Goal: Task Accomplishment & Management: Use online tool/utility

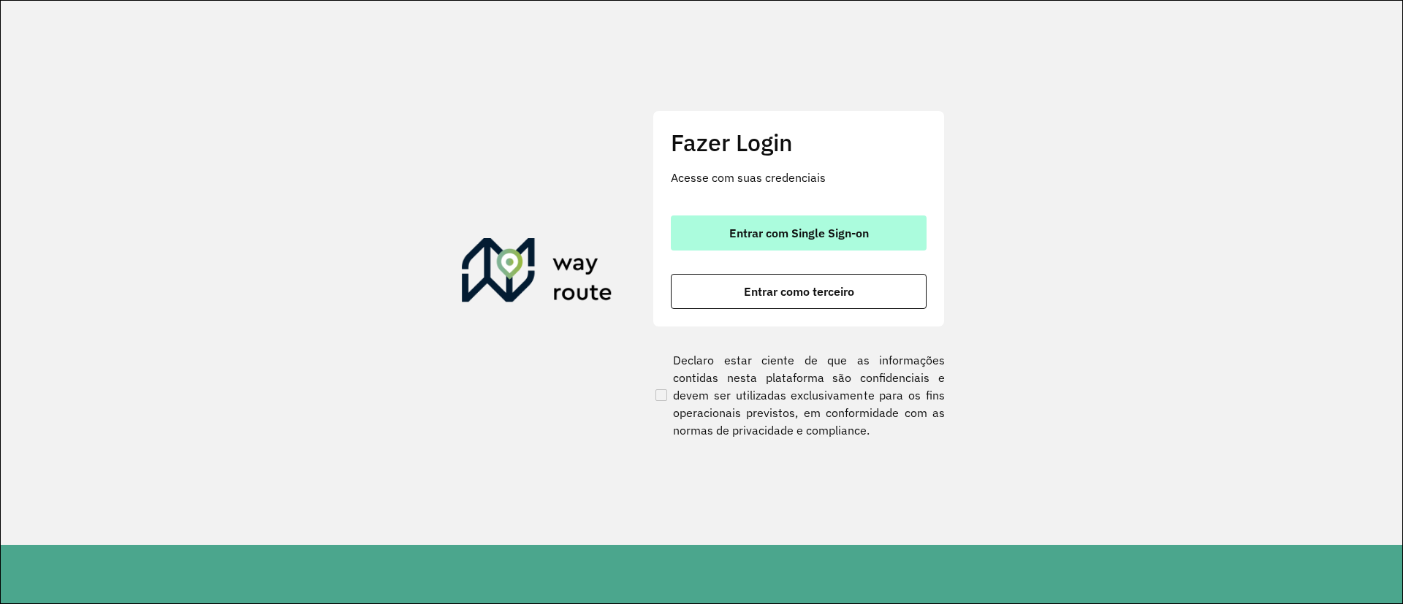
click at [794, 232] on span "Entrar com Single Sign-on" at bounding box center [799, 233] width 140 height 12
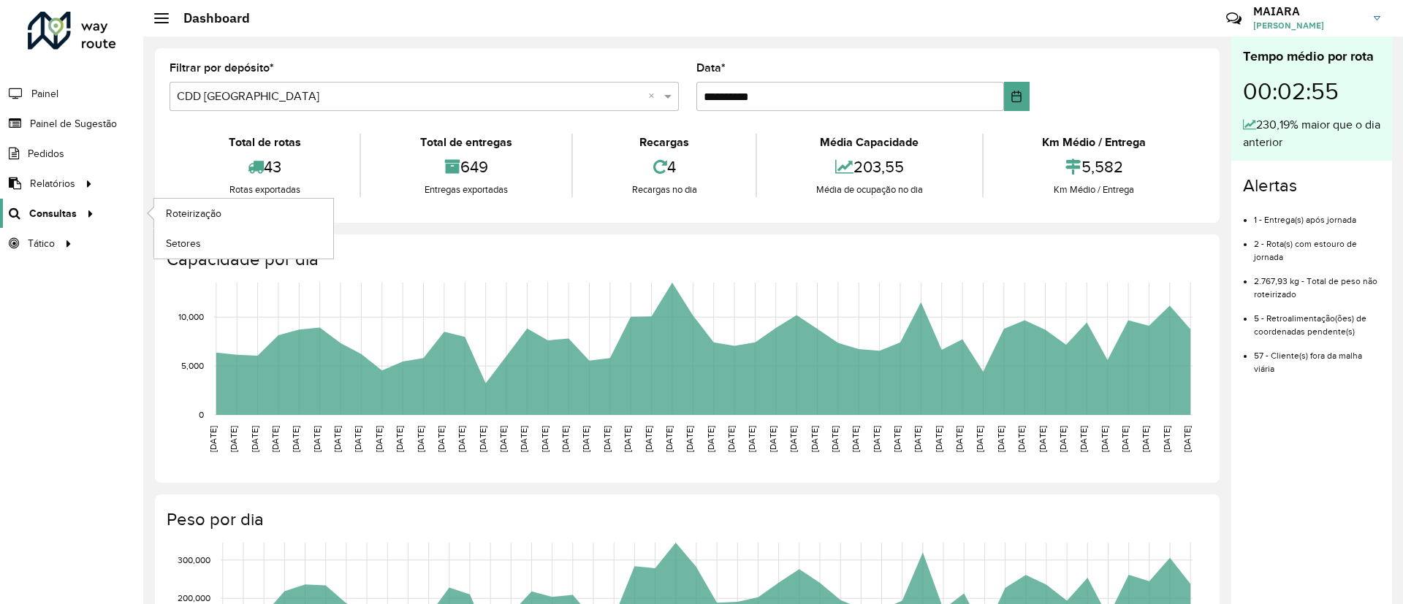
click at [63, 205] on link "Consultas" at bounding box center [49, 213] width 99 height 29
click at [197, 211] on span "Roteirização" at bounding box center [195, 213] width 59 height 15
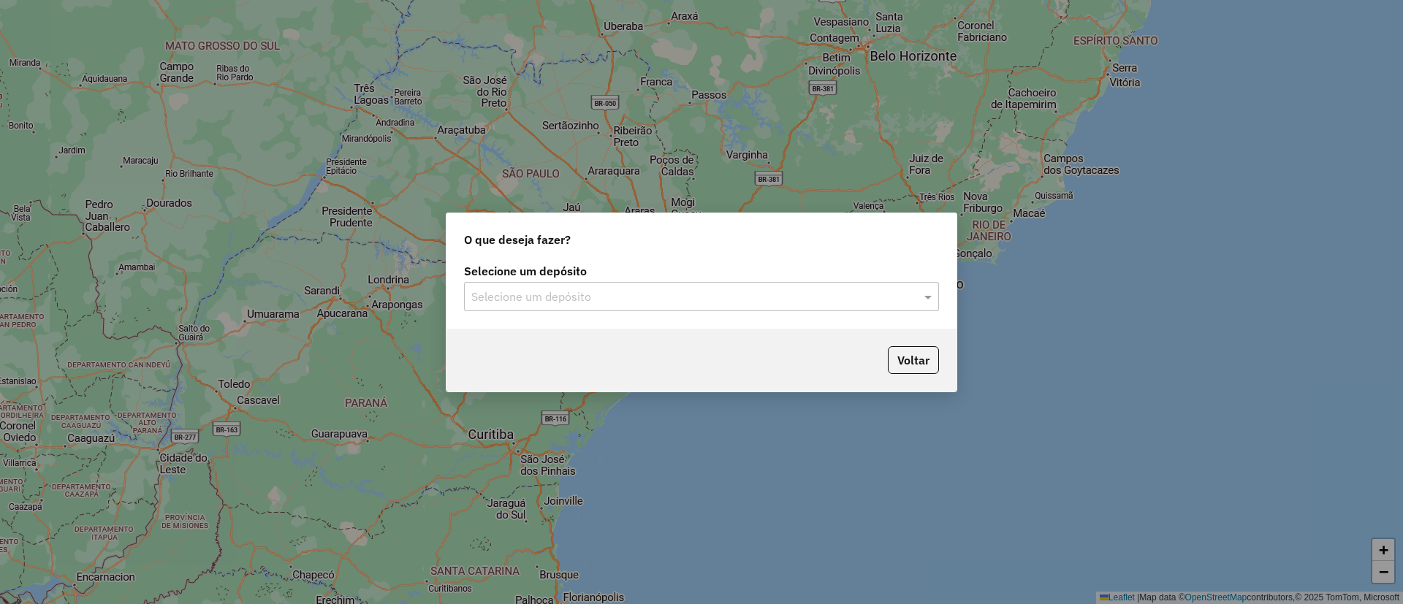
click at [621, 307] on div "Selecione um depósito" at bounding box center [701, 296] width 475 height 29
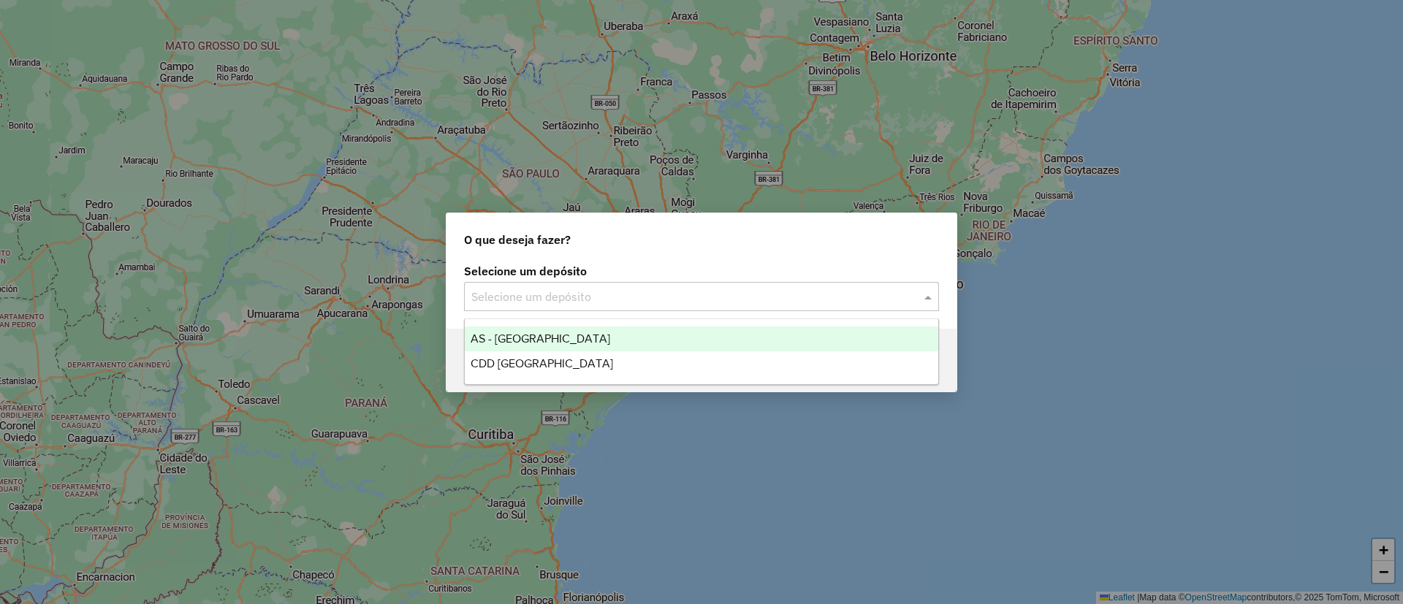
click at [625, 298] on input "text" at bounding box center [686, 298] width 431 height 18
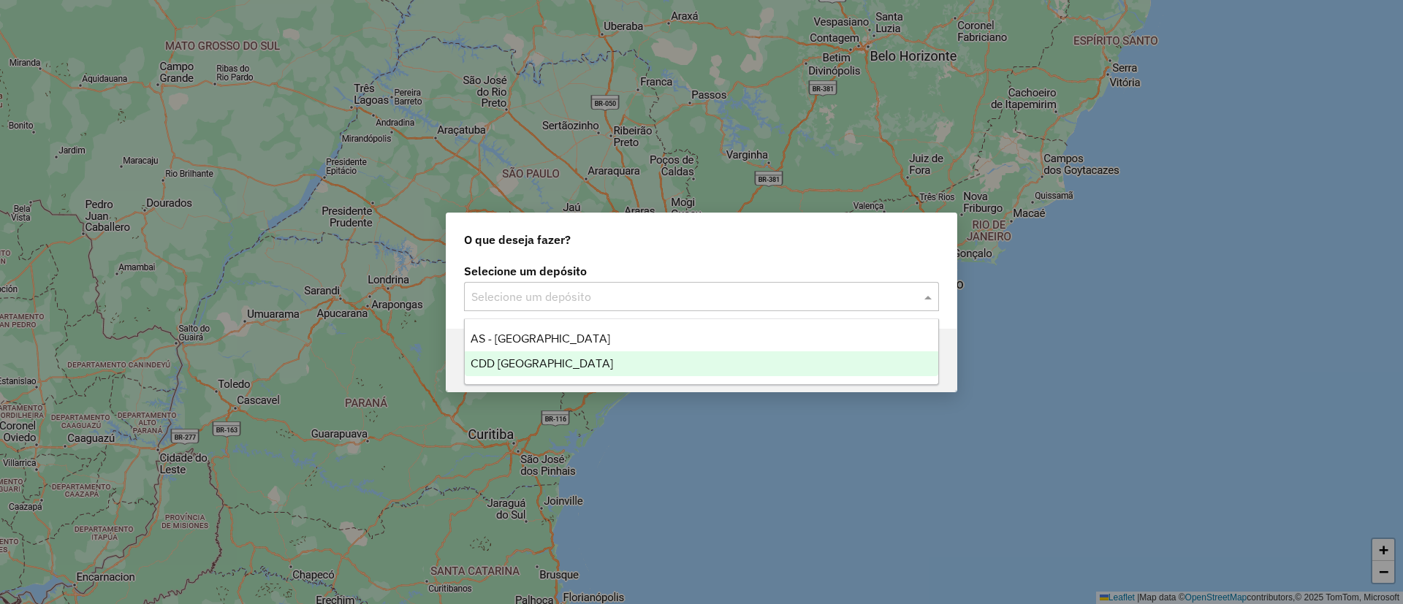
click at [581, 355] on div "CDD [GEOGRAPHIC_DATA]" at bounding box center [702, 364] width 474 height 25
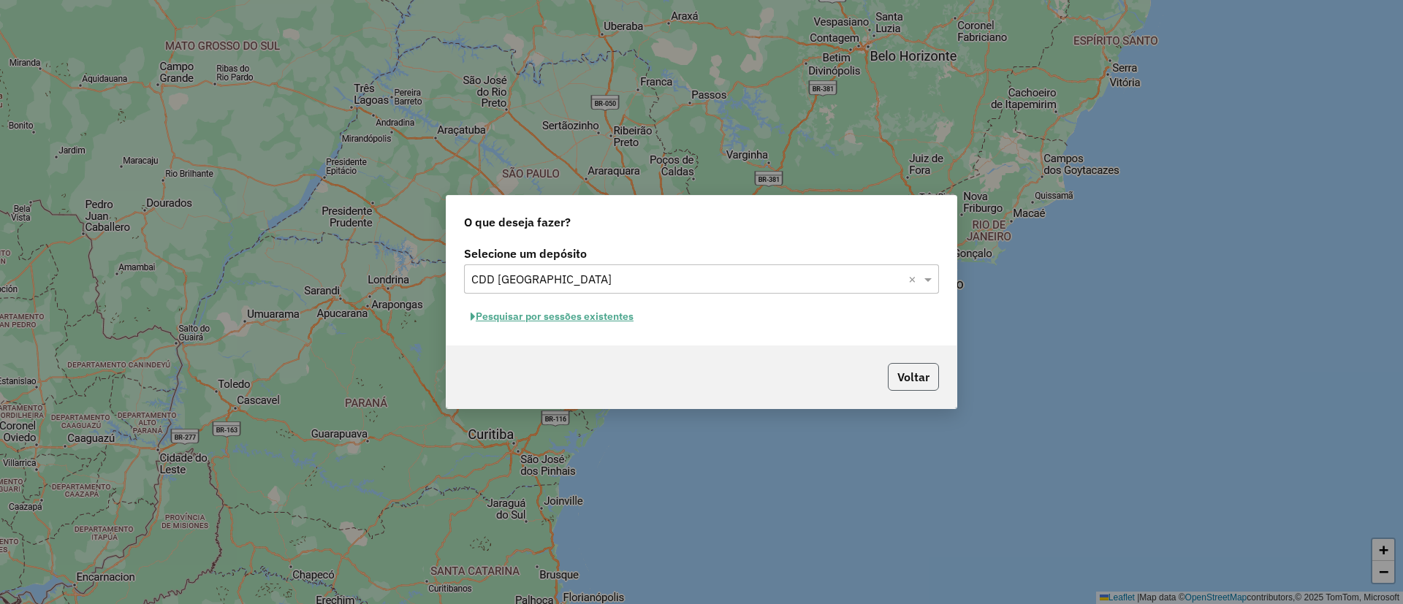
click at [901, 379] on button "Voltar" at bounding box center [913, 377] width 51 height 28
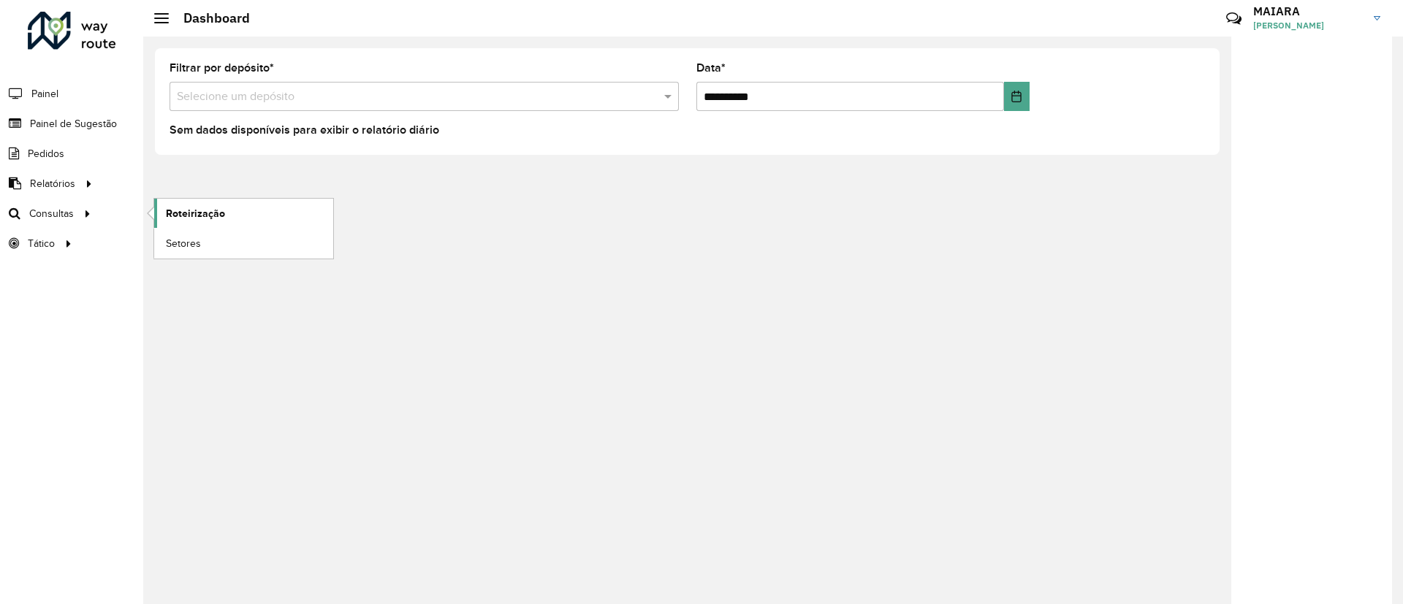
click at [202, 211] on span "Roteirização" at bounding box center [195, 213] width 59 height 15
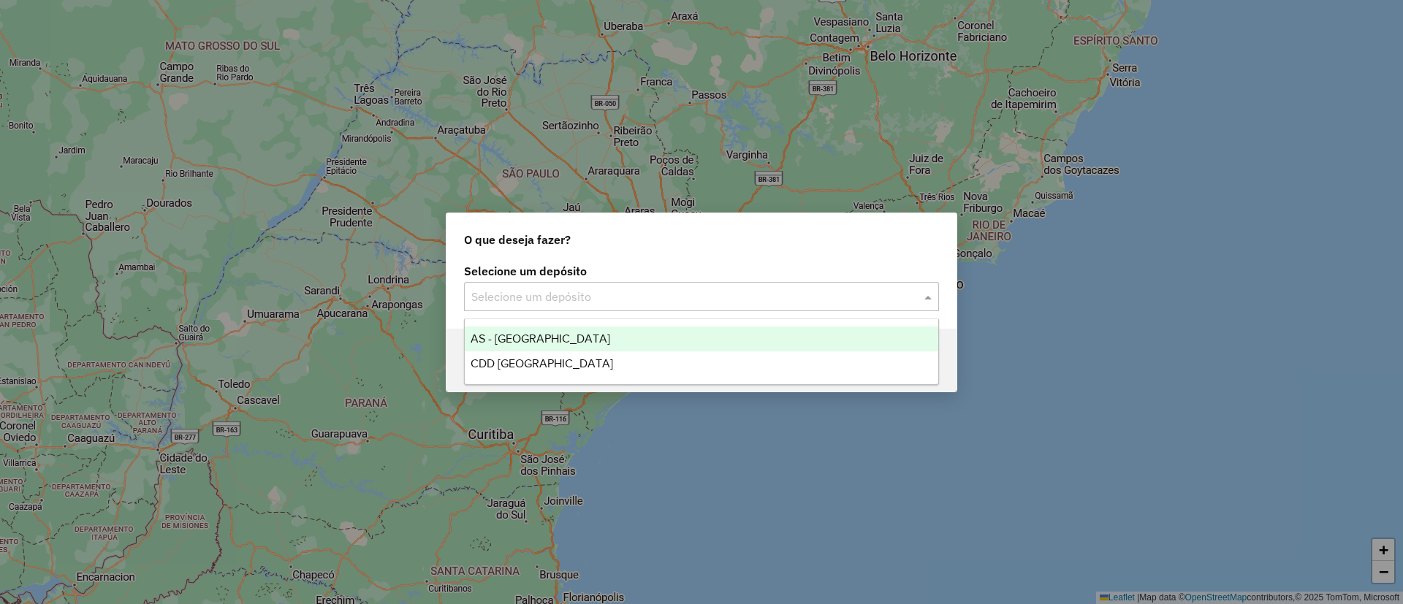
click at [566, 295] on input "text" at bounding box center [686, 298] width 431 height 18
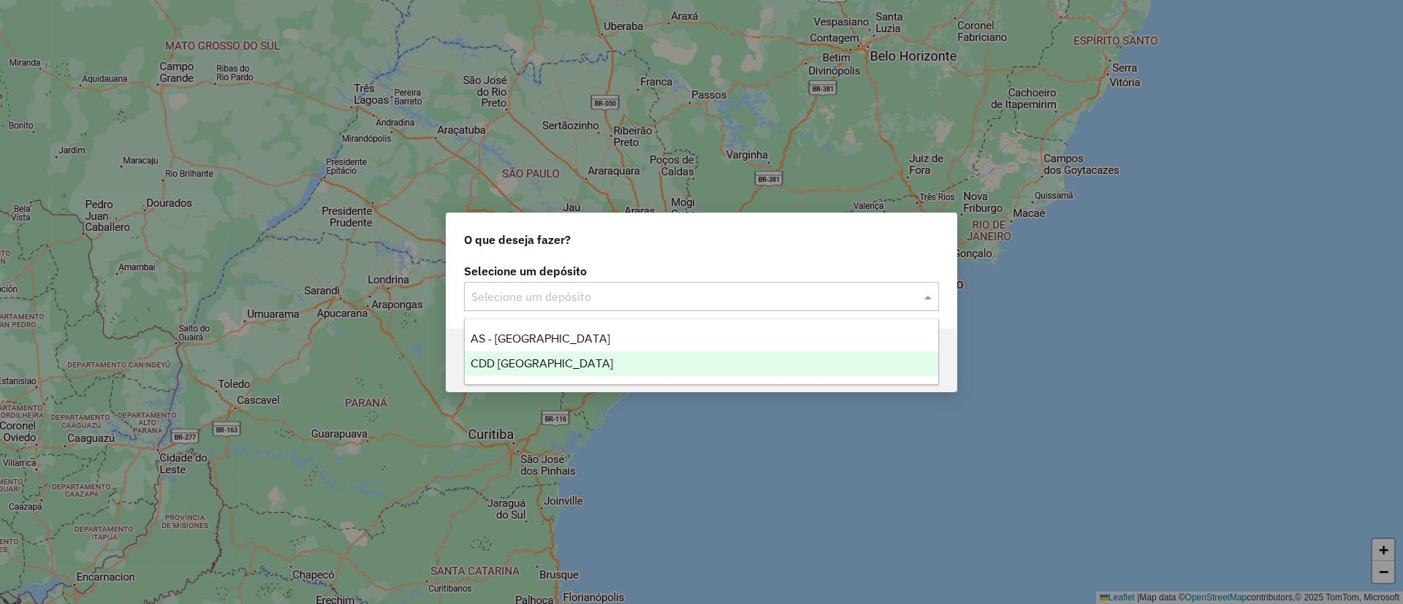
click at [531, 353] on div "CDD [GEOGRAPHIC_DATA]" at bounding box center [702, 364] width 474 height 25
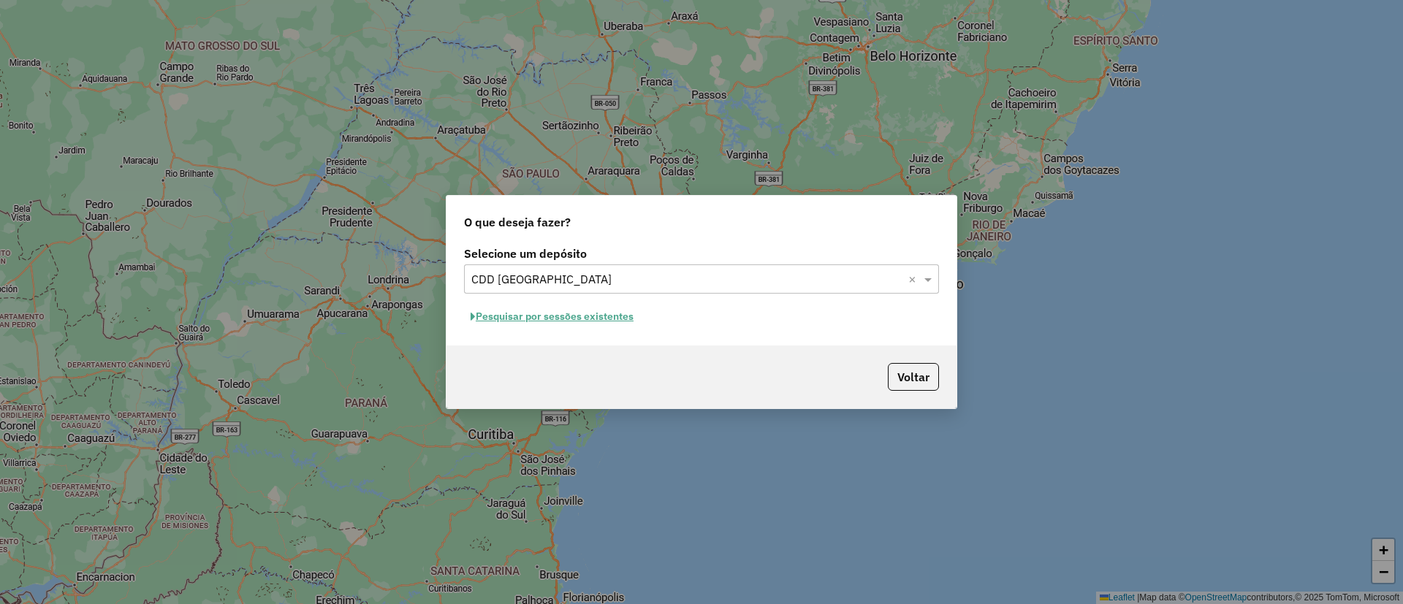
click at [575, 306] on button "Pesquisar por sessões existentes" at bounding box center [552, 317] width 176 height 23
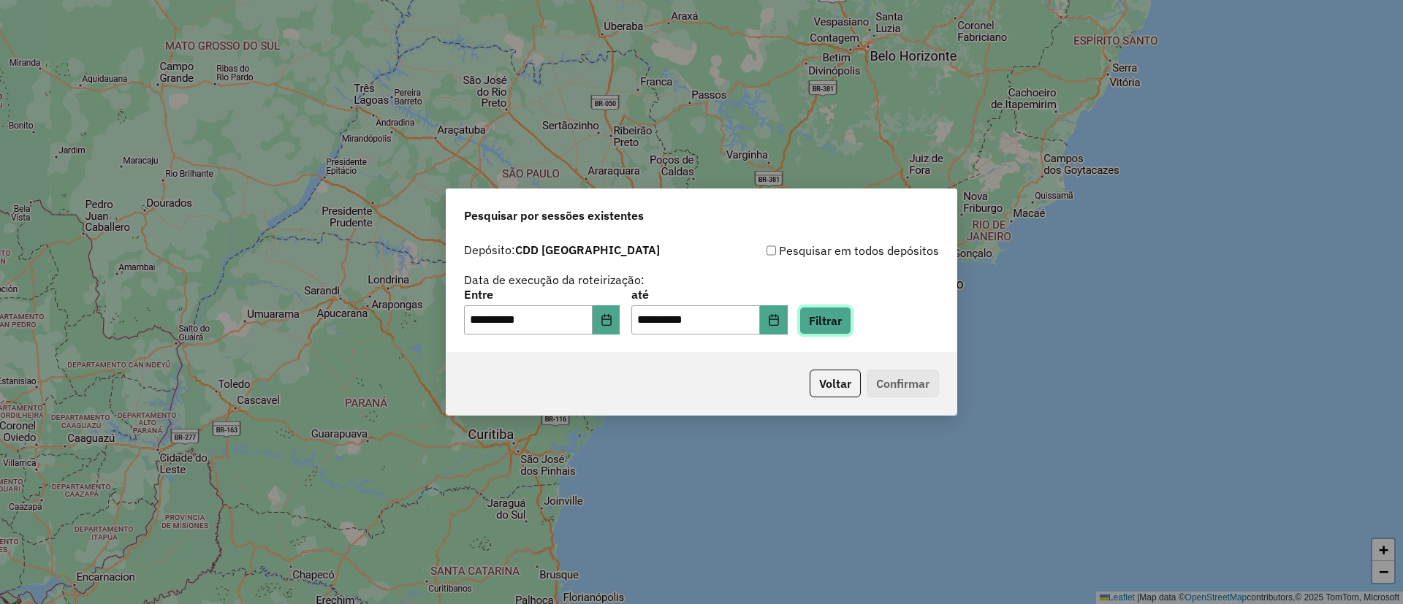
click at [837, 331] on button "Filtrar" at bounding box center [826, 321] width 52 height 28
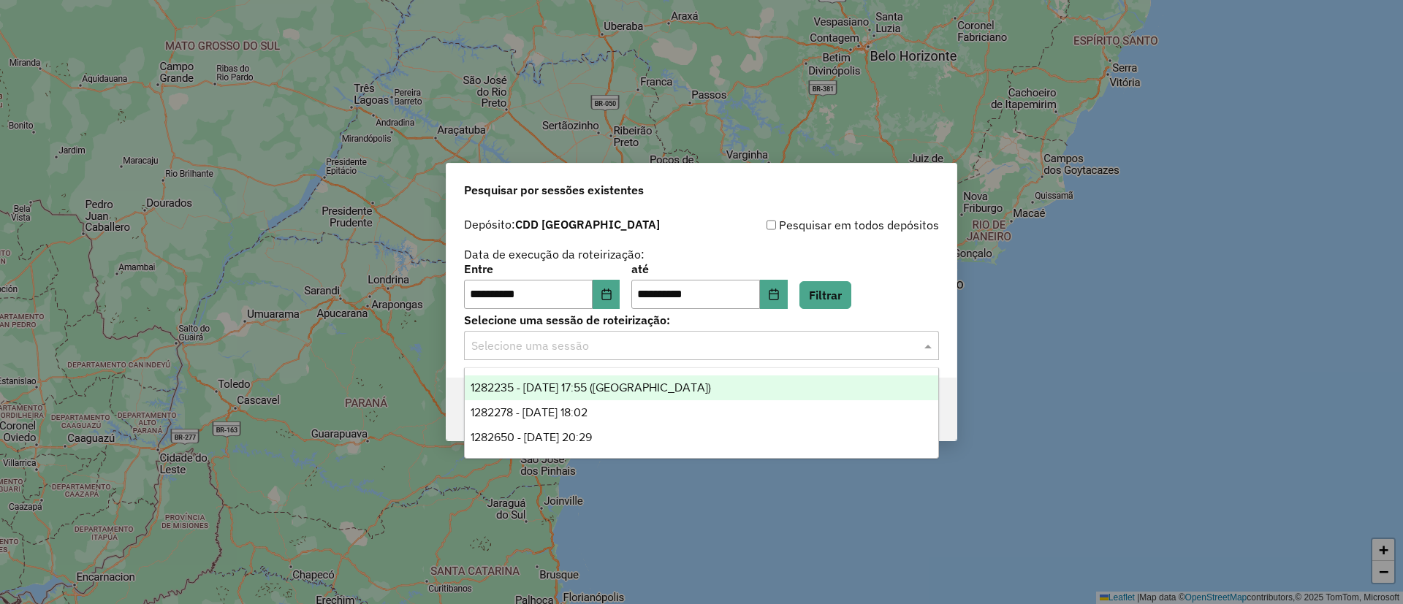
click at [715, 339] on input "text" at bounding box center [686, 347] width 431 height 18
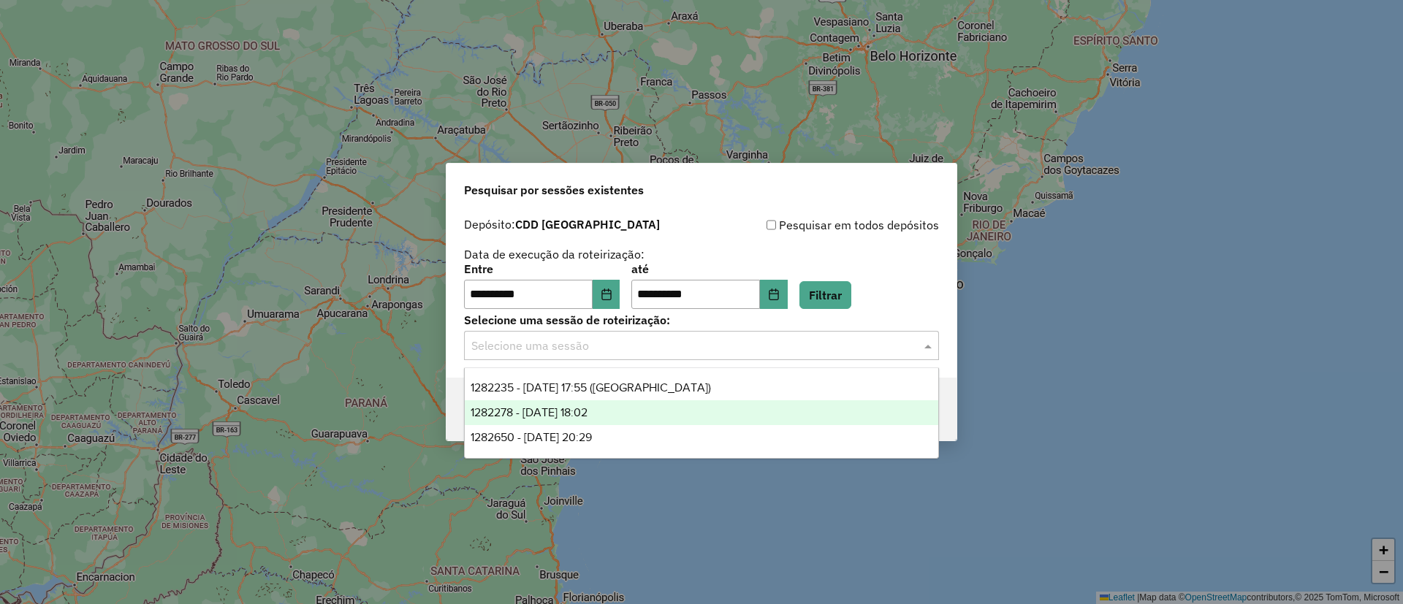
click at [764, 416] on div "1282278 - 25/09/2025 18:02" at bounding box center [702, 413] width 474 height 25
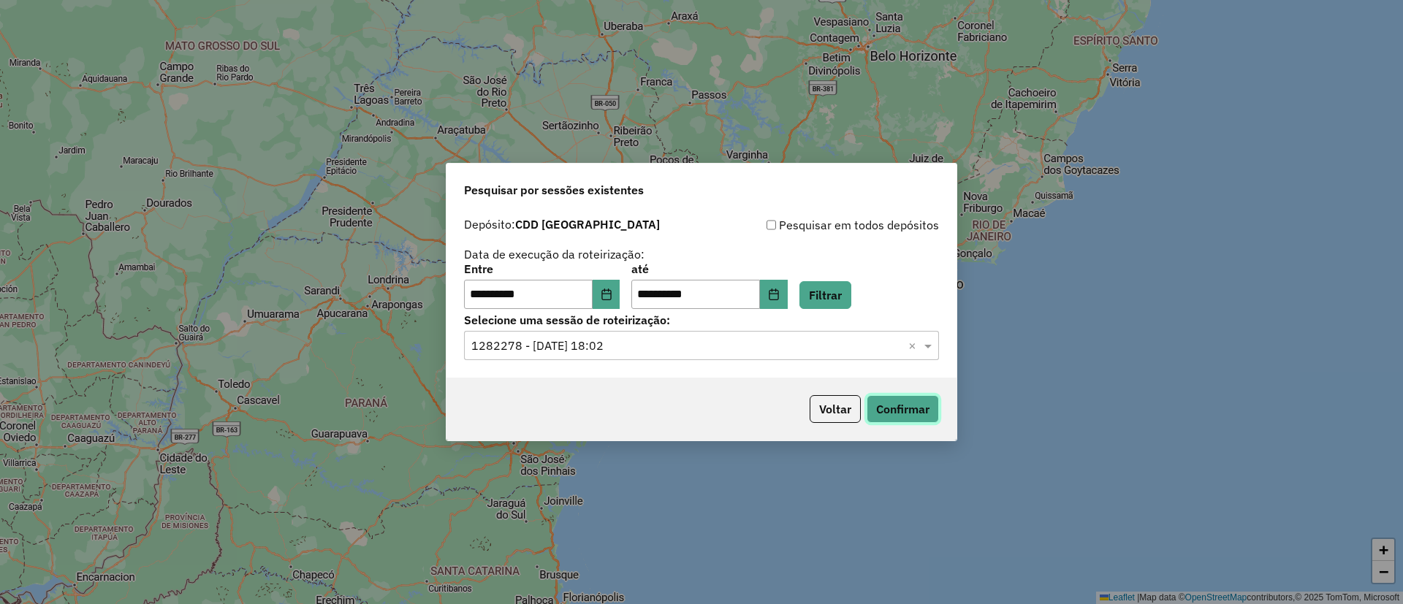
click at [887, 421] on button "Confirmar" at bounding box center [903, 409] width 72 height 28
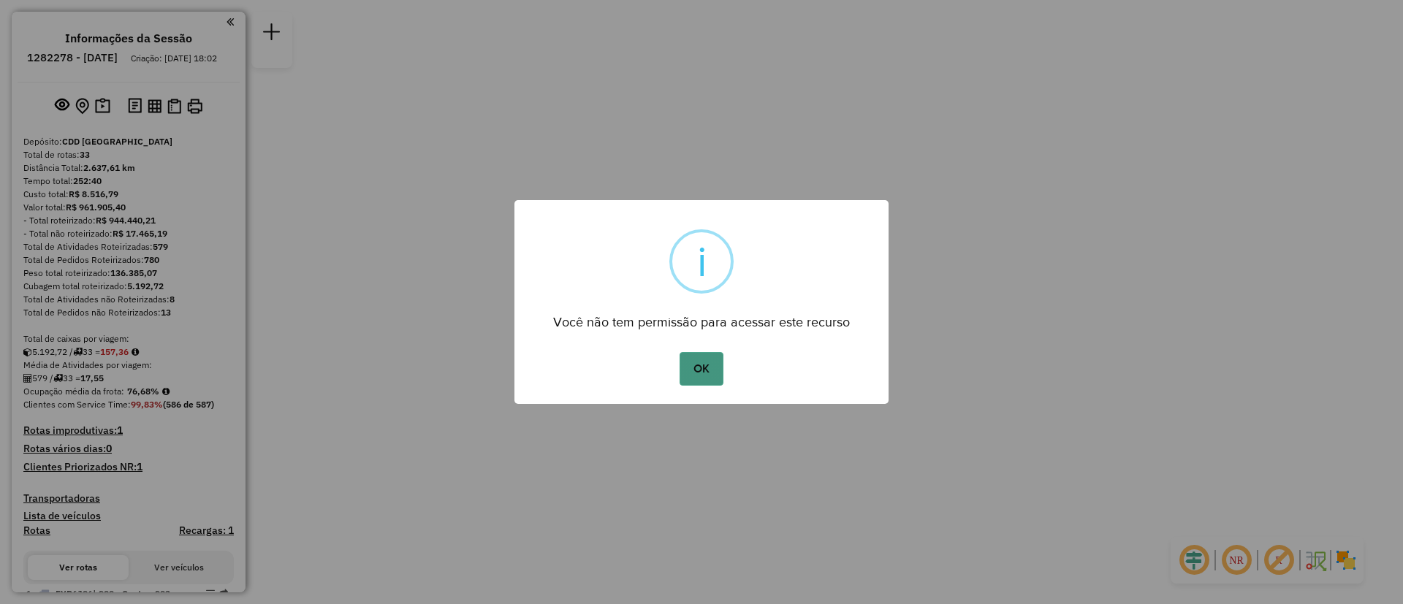
click at [684, 364] on button "OK" at bounding box center [701, 369] width 43 height 34
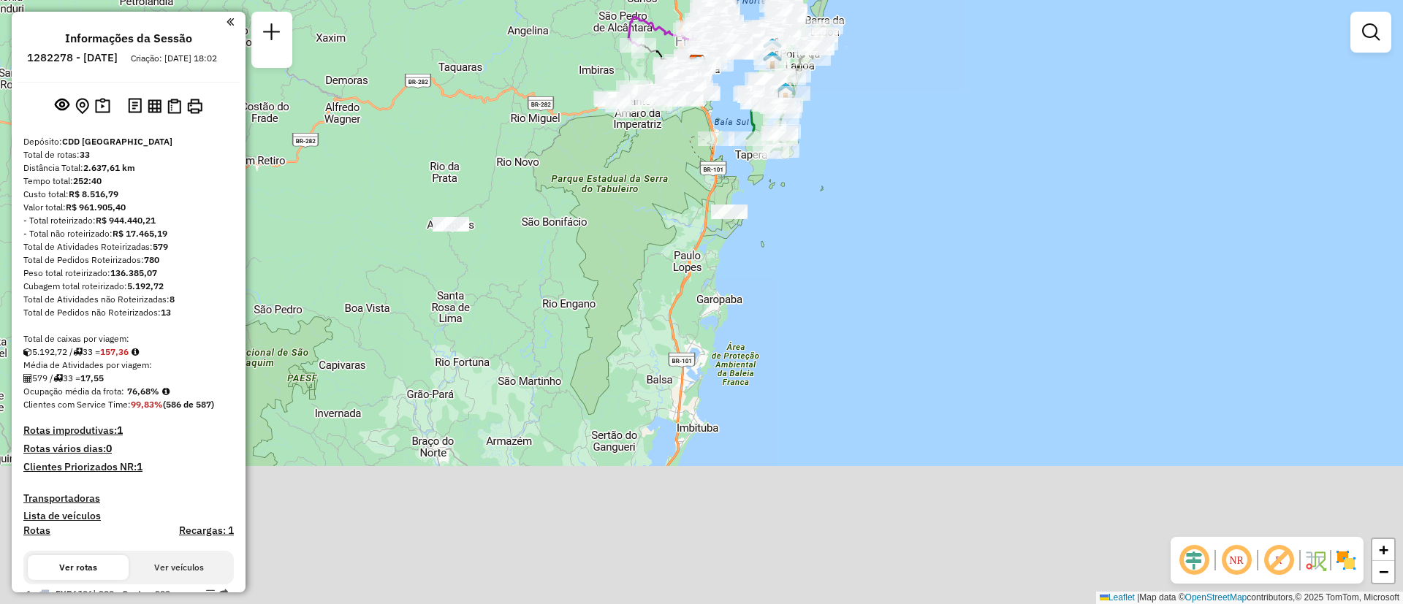
drag, startPoint x: 617, startPoint y: 471, endPoint x: 613, endPoint y: 232, distance: 238.3
click at [613, 232] on div "Janela de atendimento Grade de atendimento Capacidade Transportadoras Veículos …" at bounding box center [701, 302] width 1403 height 604
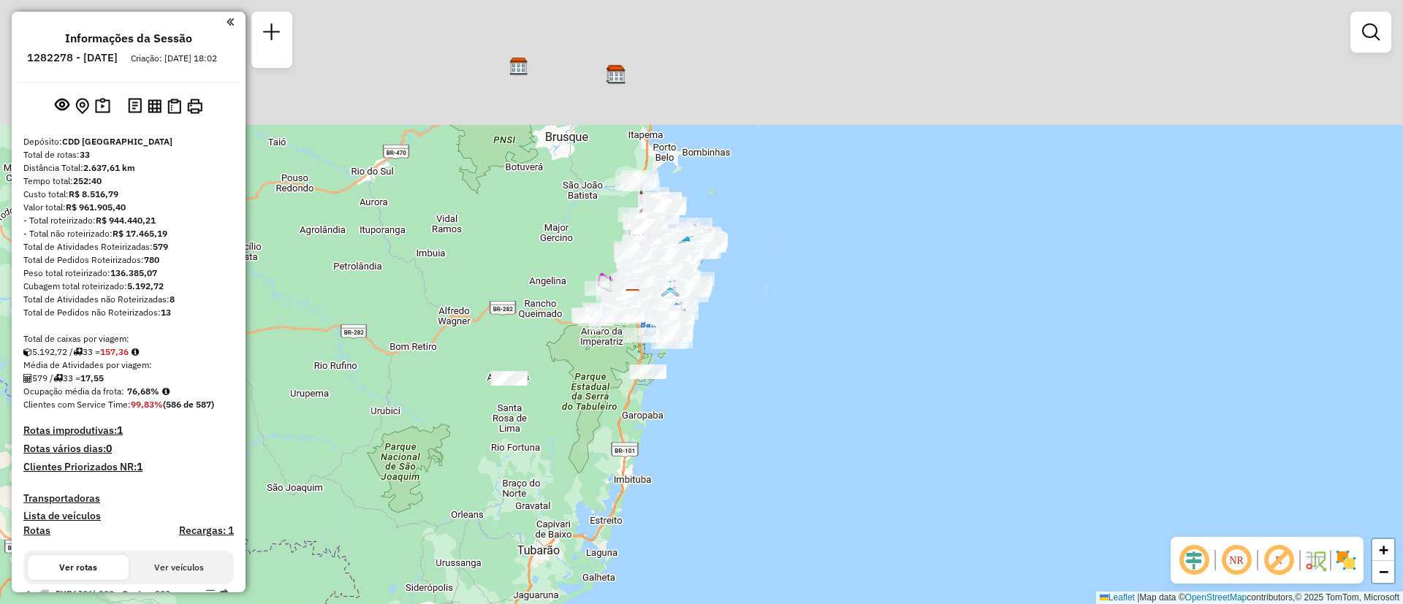
drag, startPoint x: 634, startPoint y: 282, endPoint x: 600, endPoint y: 422, distance: 144.5
click at [605, 422] on div "Janela de atendimento Grade de atendimento Capacidade Transportadoras Veículos …" at bounding box center [701, 302] width 1403 height 604
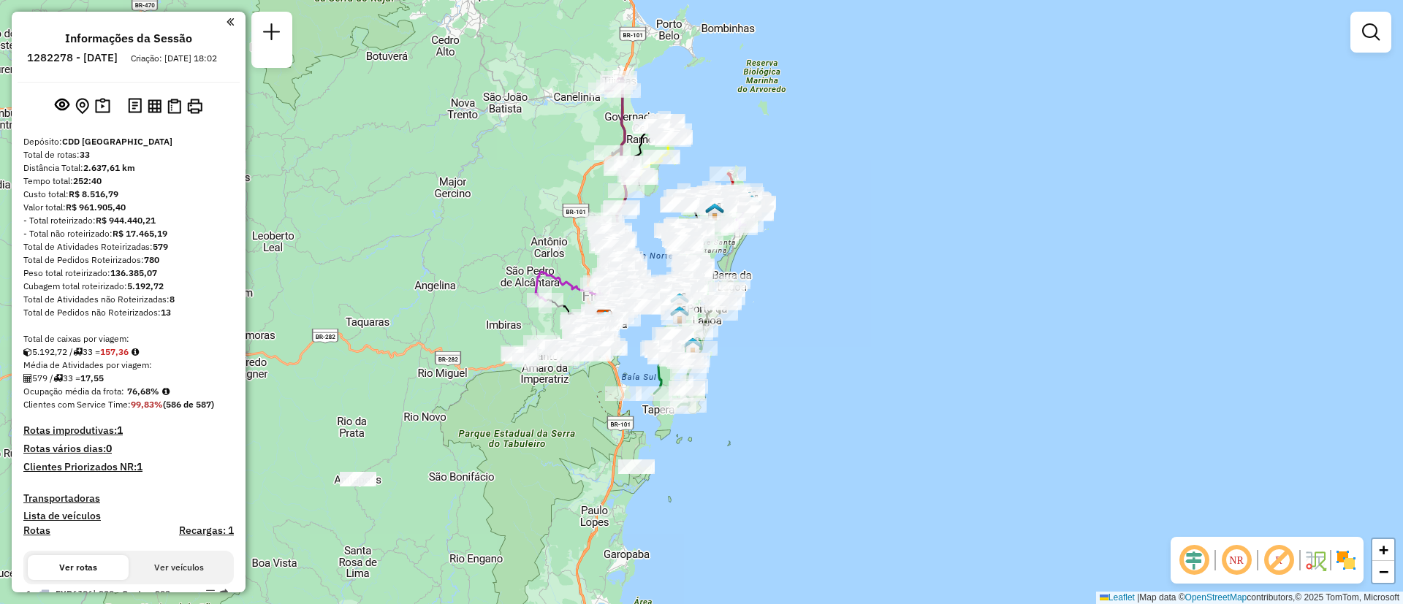
drag, startPoint x: 612, startPoint y: 344, endPoint x: 554, endPoint y: 452, distance: 123.0
click at [554, 452] on div "Janela de atendimento Grade de atendimento Capacidade Transportadoras Veículos …" at bounding box center [701, 302] width 1403 height 604
select select "**********"
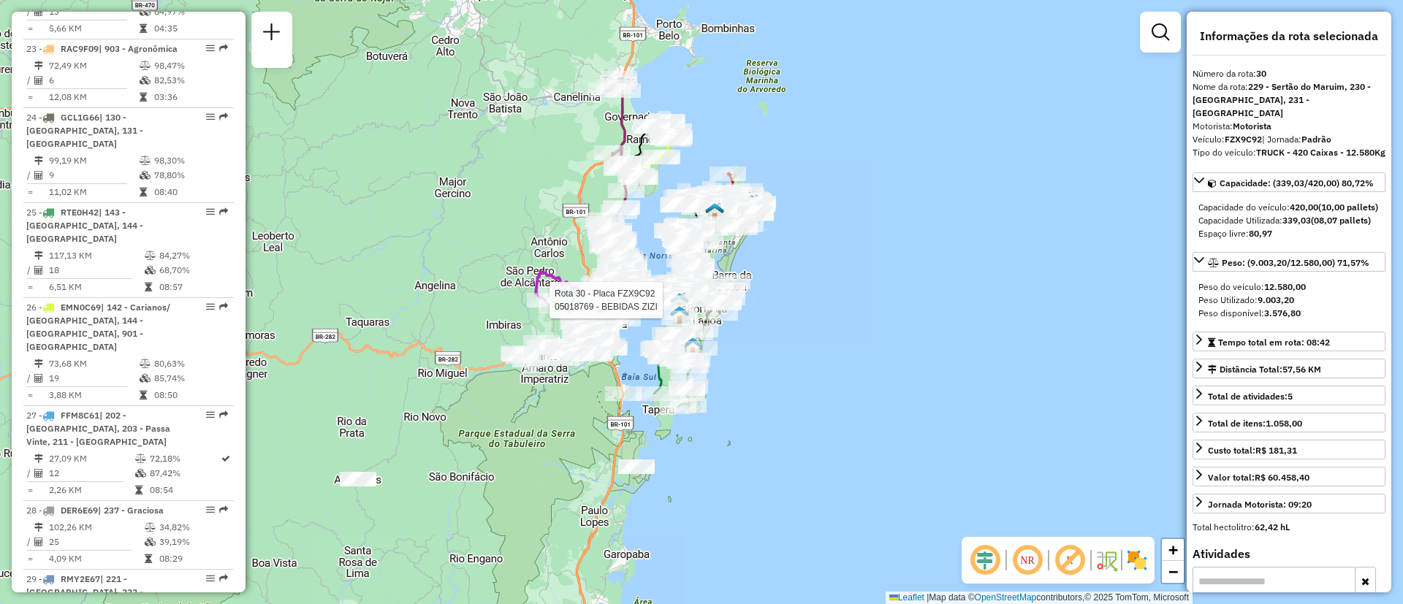
scroll to position [3065, 0]
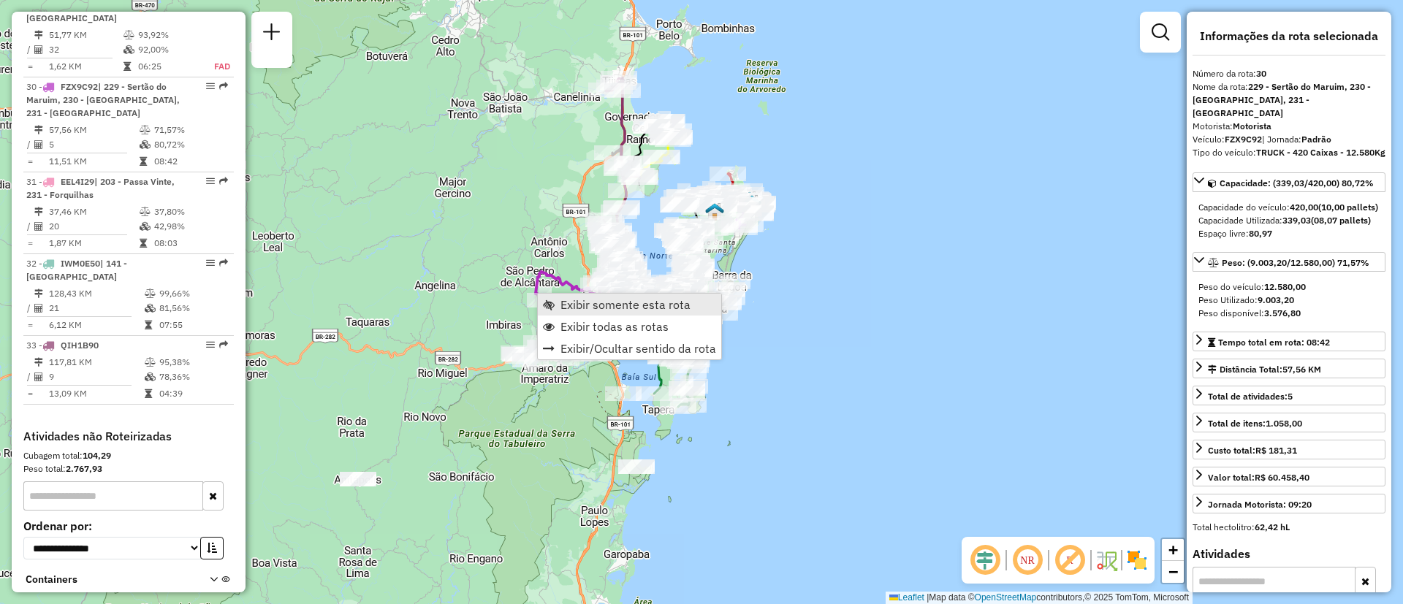
click at [564, 295] on link "Exibir somente esta rota" at bounding box center [629, 305] width 183 height 22
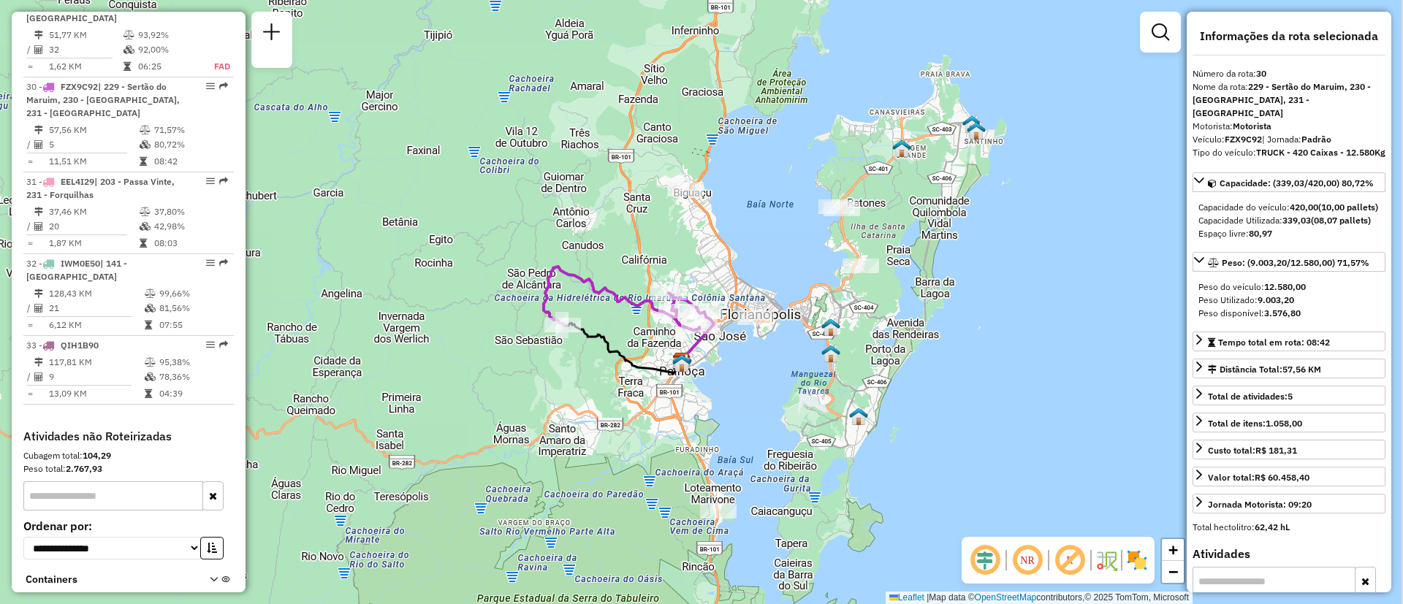
drag, startPoint x: 943, startPoint y: 449, endPoint x: 768, endPoint y: 395, distance: 183.1
click at [768, 395] on div "Janela de atendimento Grade de atendimento Capacidade Transportadoras Veículos …" at bounding box center [701, 302] width 1403 height 604
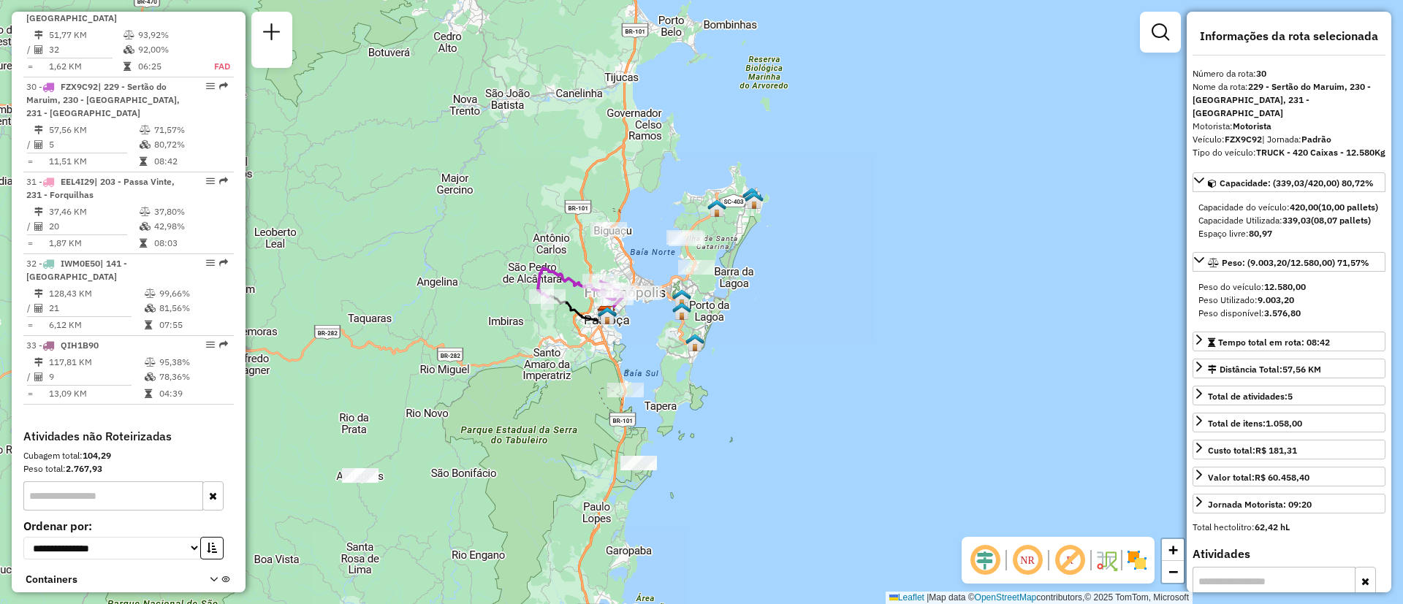
drag, startPoint x: 770, startPoint y: 426, endPoint x: 653, endPoint y: 364, distance: 132.4
click at [653, 364] on div "Janela de atendimento Grade de atendimento Capacidade Transportadoras Veículos …" at bounding box center [701, 302] width 1403 height 604
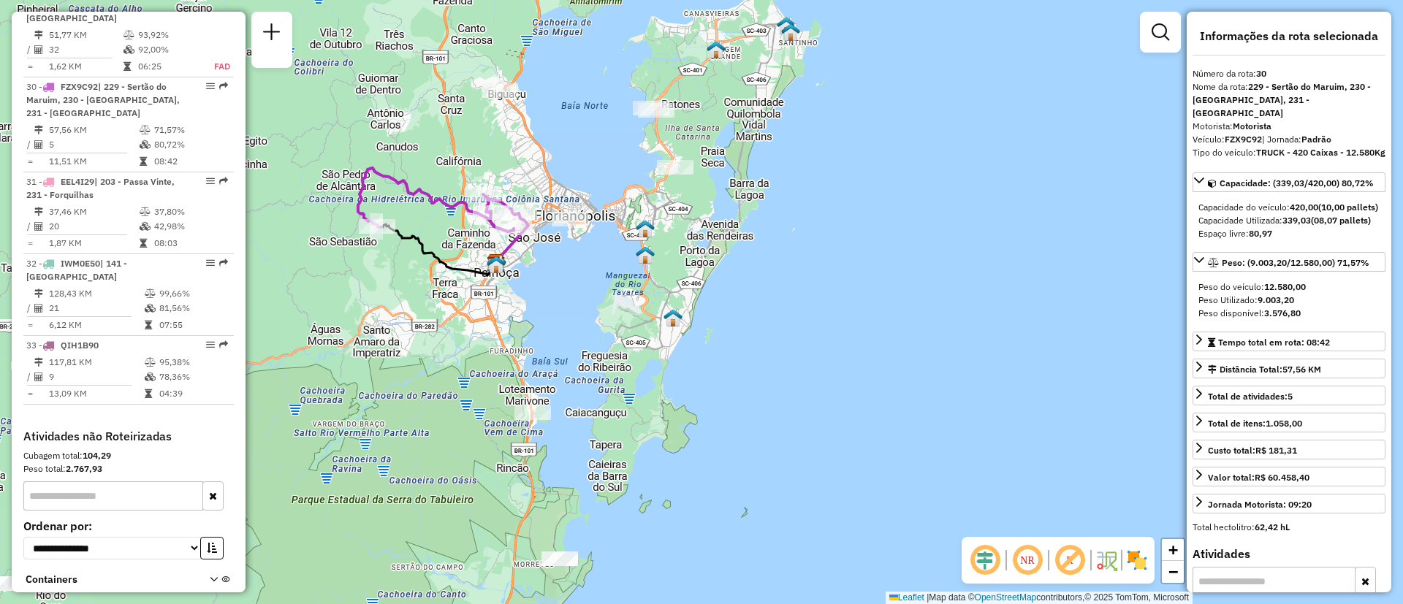
drag, startPoint x: 647, startPoint y: 338, endPoint x: 665, endPoint y: 451, distance: 114.0
click at [666, 450] on div "Janela de atendimento Grade de atendimento Capacidade Transportadoras Veículos …" at bounding box center [701, 302] width 1403 height 604
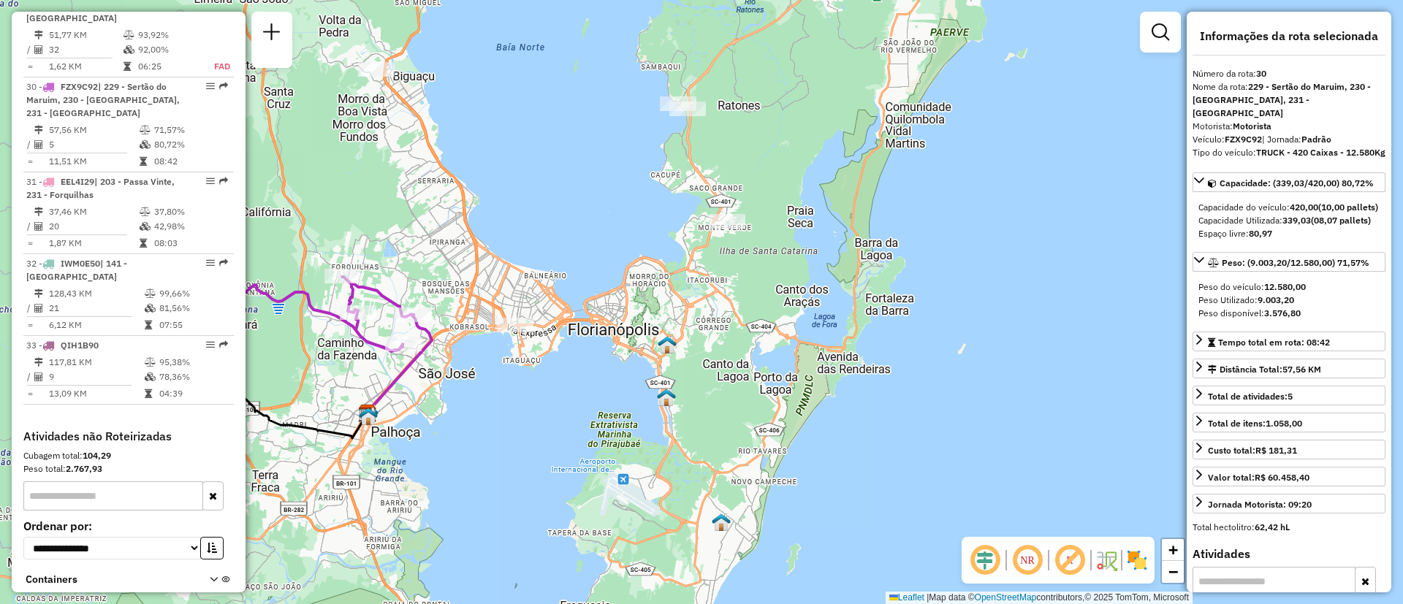
drag, startPoint x: 636, startPoint y: 304, endPoint x: 640, endPoint y: 449, distance: 145.5
click at [640, 449] on div "Janela de atendimento Grade de atendimento Capacidade Transportadoras Veículos …" at bounding box center [701, 302] width 1403 height 604
